Goal: Information Seeking & Learning: Check status

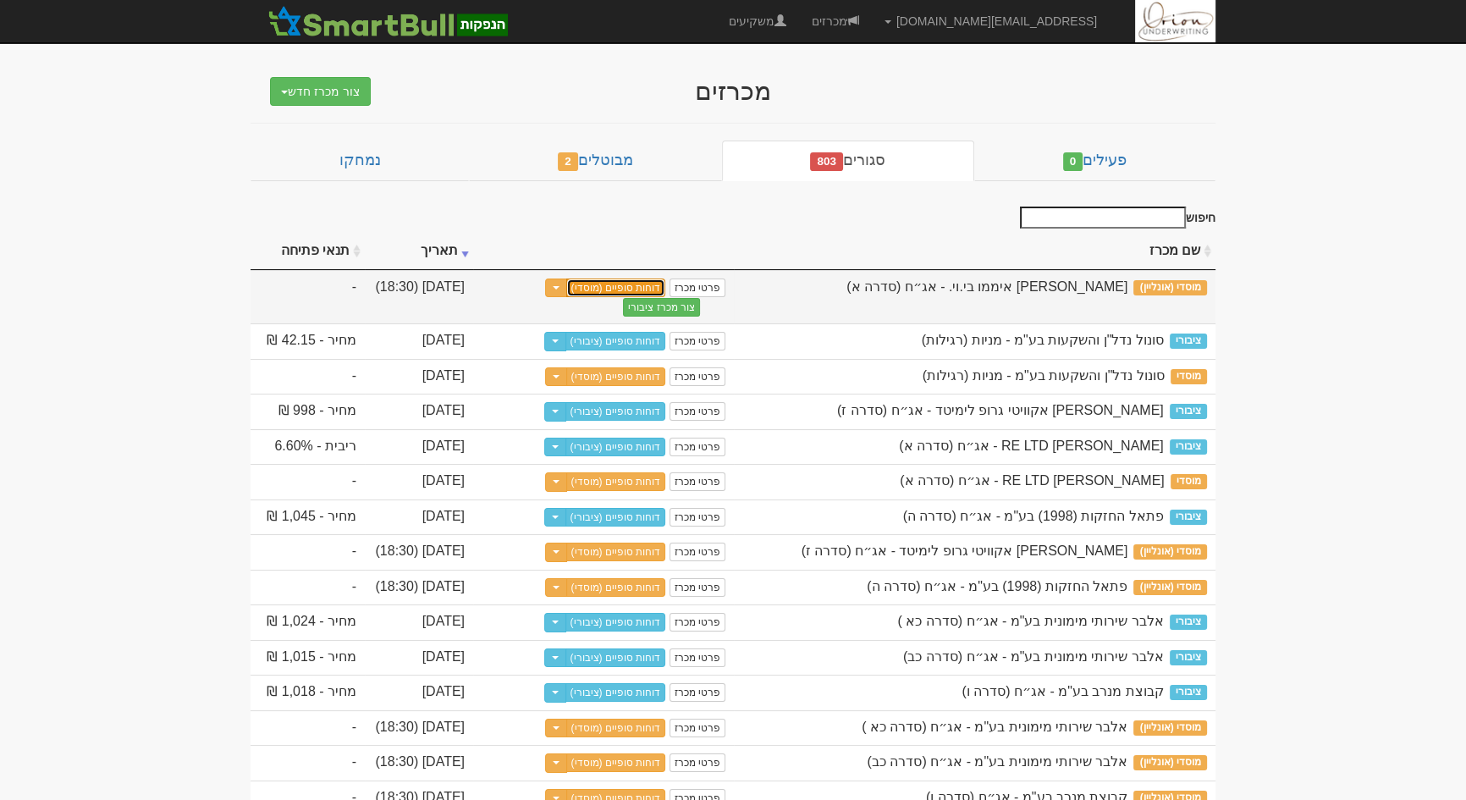
click at [641, 289] on link "דוחות סופיים (מוסדי)" at bounding box center [616, 287] width 100 height 19
click at [638, 287] on link "דוחות סופיים (מוסדי)" at bounding box center [616, 287] width 100 height 19
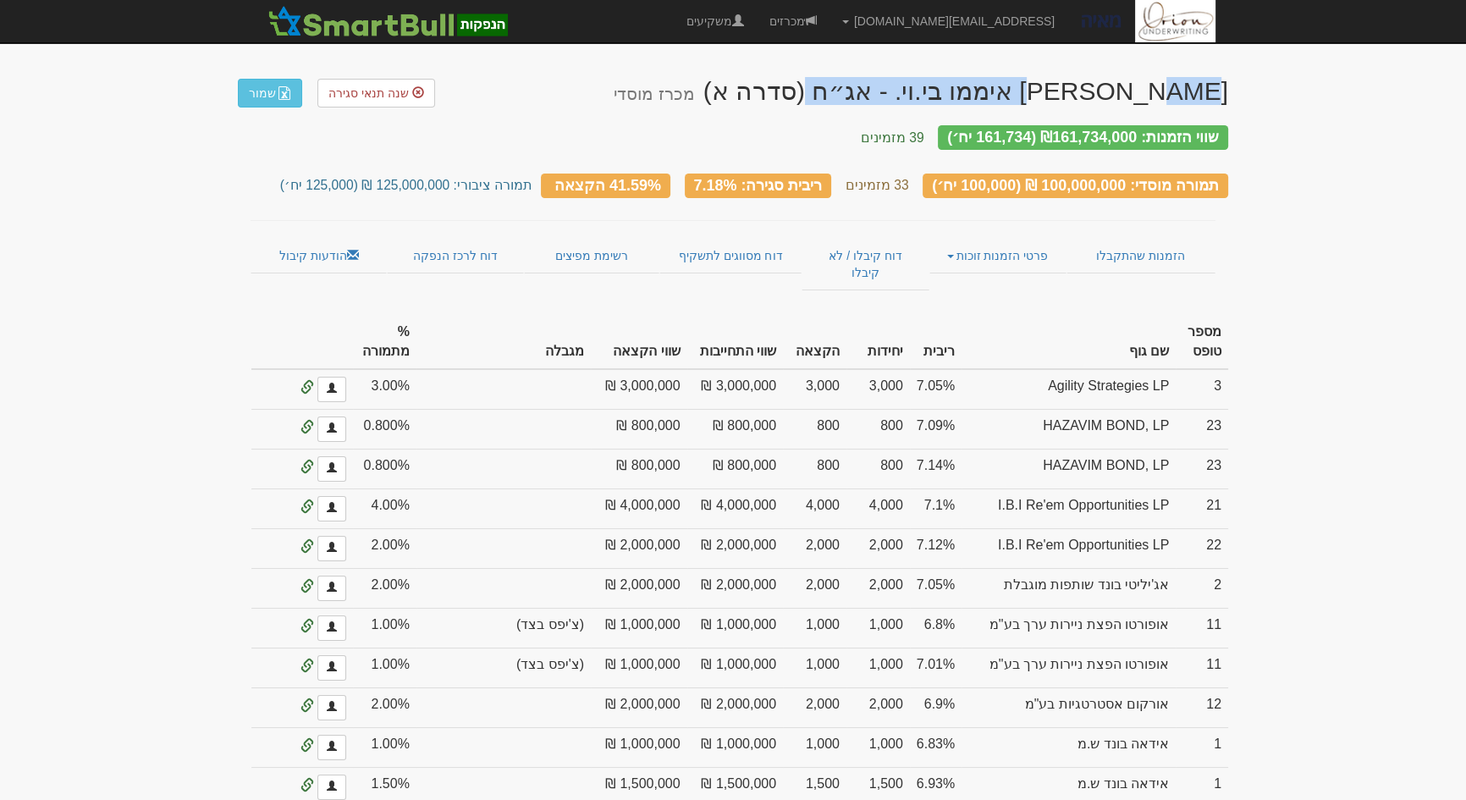
drag, startPoint x: 1006, startPoint y: 87, endPoint x: 1226, endPoint y: 92, distance: 220.1
click at [1226, 92] on div "ליווינג סטון איממו בי.וי. - אג״ח (סדרה א) מכרז מוסדי" at bounding box center [921, 91] width 614 height 28
copy div "ליווינג סטון איממו בי.וי."
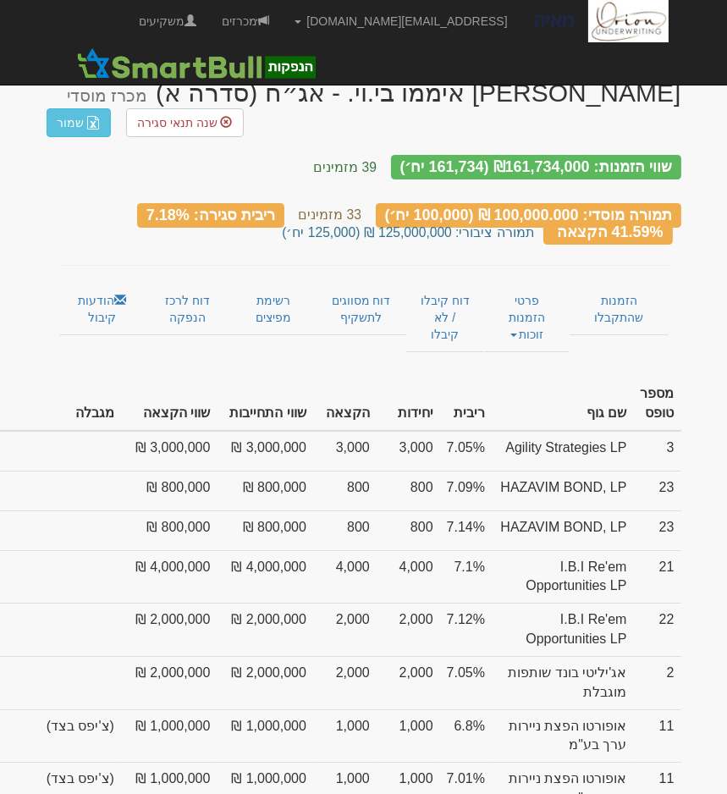
click at [298, 377] on th "שווי התחייבות" at bounding box center [265, 403] width 96 height 53
click at [377, 380] on th "הקצאה" at bounding box center [344, 403] width 63 height 53
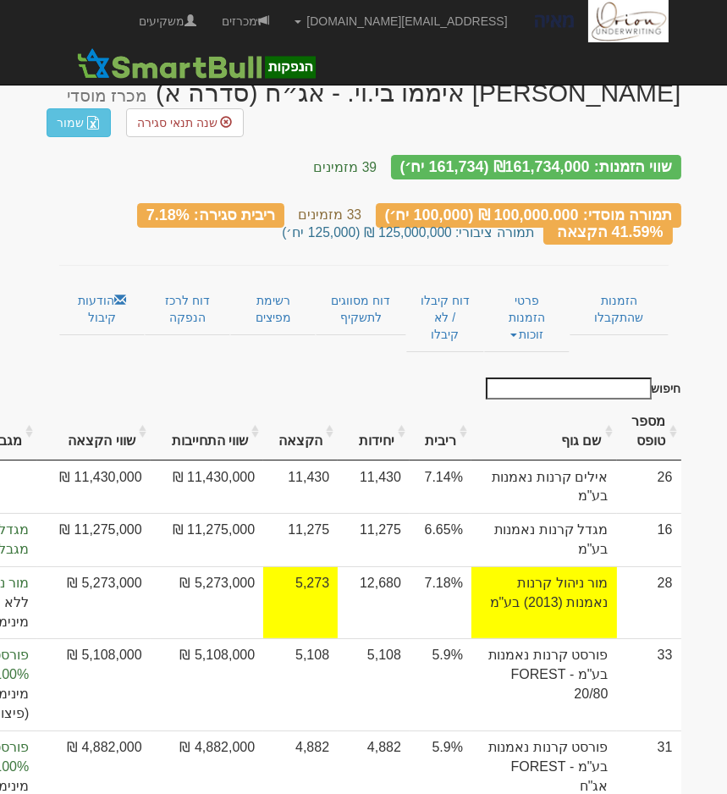
click at [338, 409] on th "הקצאה" at bounding box center [300, 432] width 74 height 57
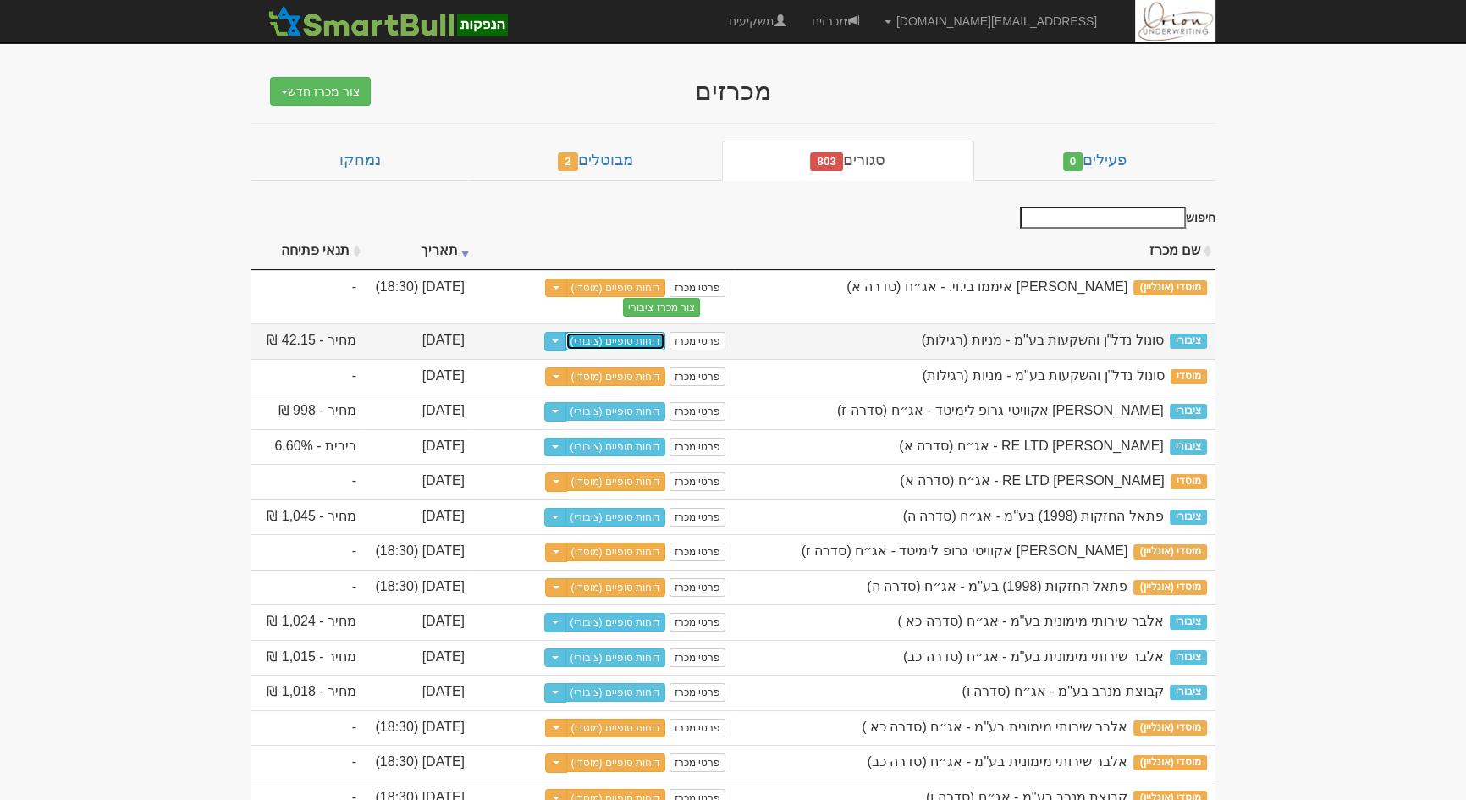
click at [598, 333] on link "דוחות סופיים (ציבורי)" at bounding box center [615, 341] width 101 height 19
